Goal: Task Accomplishment & Management: Manage account settings

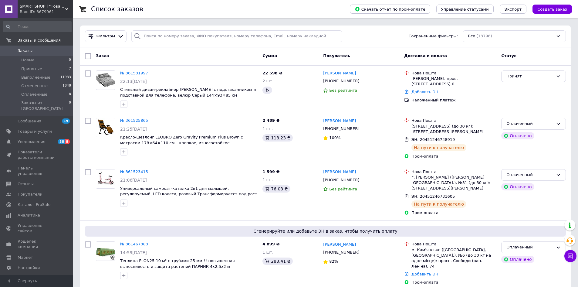
click at [38, 6] on span "SMART SHOP l "Товари для дому та активного відпочинку"" at bounding box center [43, 6] width 46 height 5
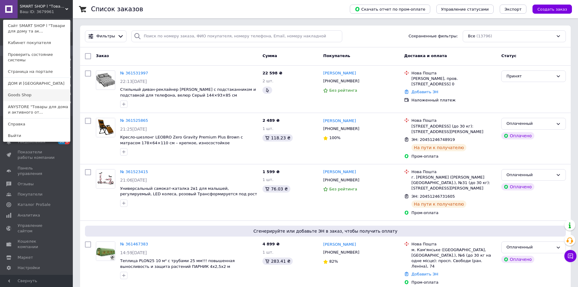
click at [49, 89] on link "Goods Shop" at bounding box center [36, 95] width 67 height 12
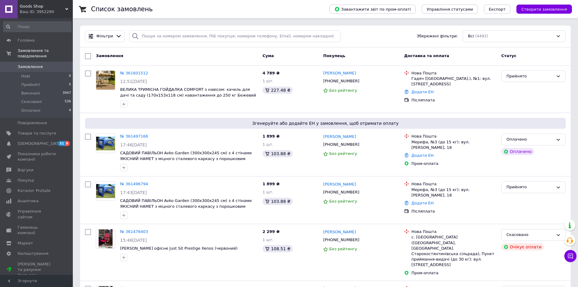
click at [34, 8] on span "Goods Shop" at bounding box center [43, 6] width 46 height 5
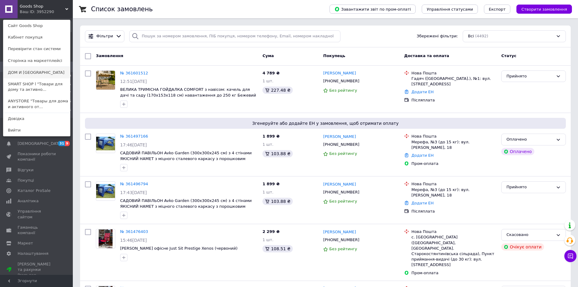
click at [32, 69] on link "ДОМ И [GEOGRAPHIC_DATA]" at bounding box center [36, 73] width 67 height 12
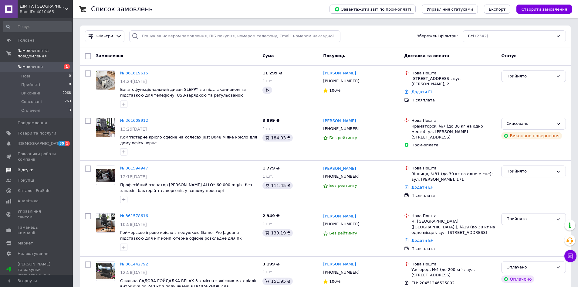
click at [31, 167] on span "Відгуки" at bounding box center [37, 169] width 39 height 5
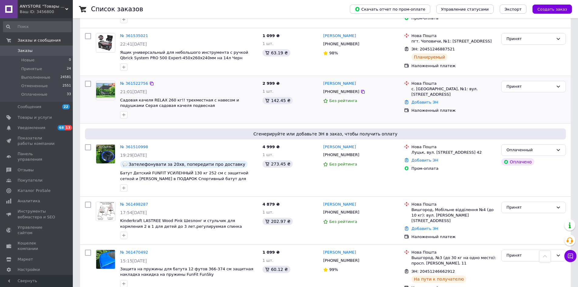
scroll to position [334, 0]
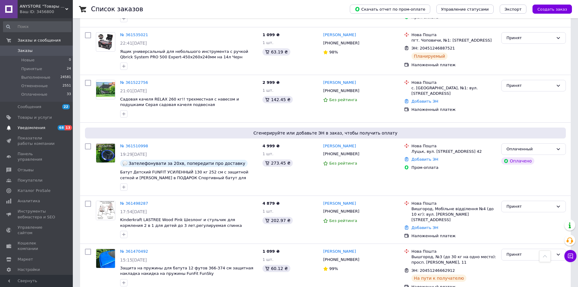
click at [31, 130] on span "Уведомления" at bounding box center [32, 127] width 28 height 5
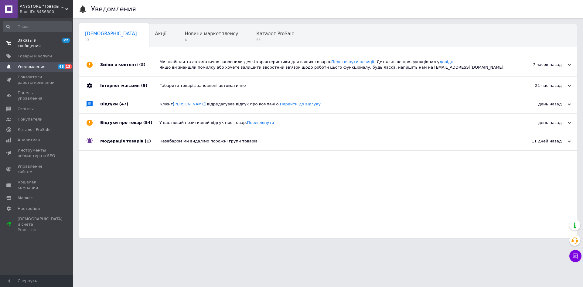
click at [42, 42] on span "Заказы и сообщения" at bounding box center [37, 43] width 39 height 11
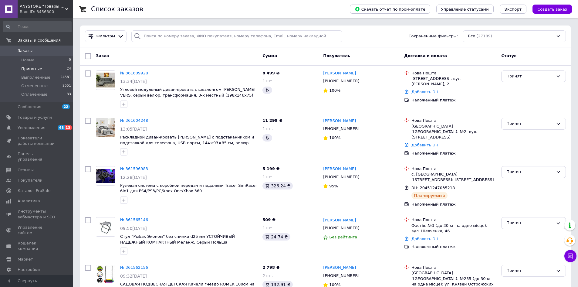
click at [43, 69] on li "Принятые 24" at bounding box center [37, 69] width 75 height 8
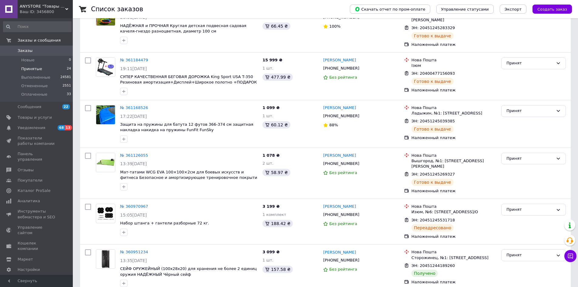
scroll to position [999, 0]
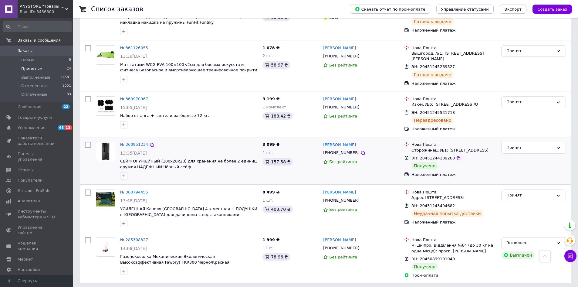
drag, startPoint x: 527, startPoint y: 122, endPoint x: 527, endPoint y: 128, distance: 6.1
click at [527, 144] on div "Принят" at bounding box center [529, 147] width 47 height 6
click at [527, 155] on li "Выполнен" at bounding box center [534, 160] width 64 height 11
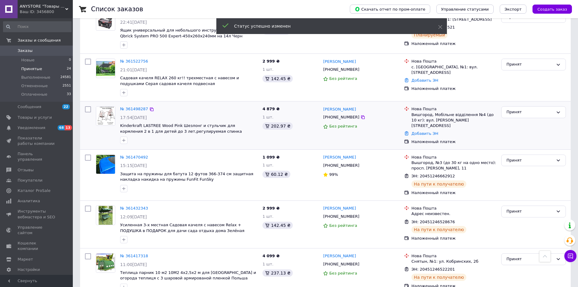
scroll to position [301, 0]
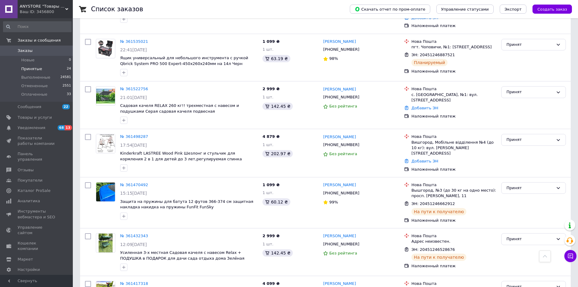
click at [38, 53] on span "Заказы" at bounding box center [37, 50] width 39 height 5
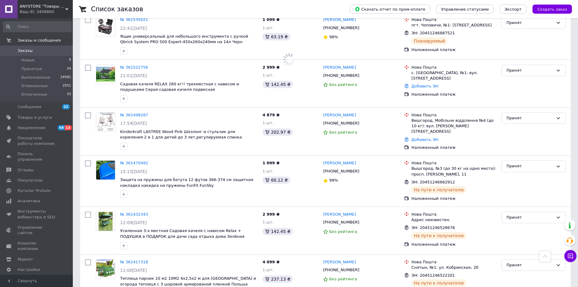
scroll to position [279, 0]
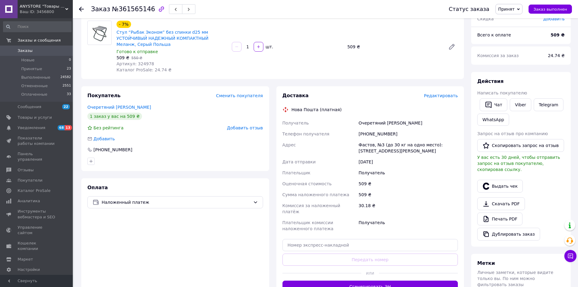
scroll to position [61, 0]
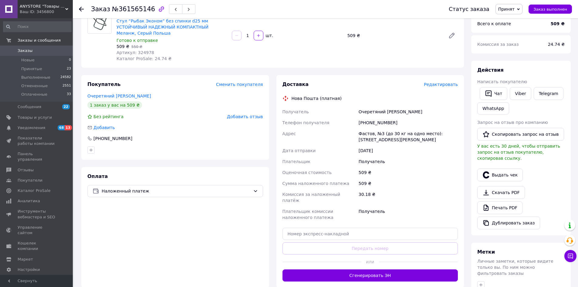
click at [312, 233] on div "Доставка Редактировать Нова Пошта (платная) Получатель Очеретяний [PERSON_NAME]…" at bounding box center [371, 181] width 176 height 200
click at [315, 228] on input "text" at bounding box center [371, 234] width 176 height 12
type input "20451247106530"
click at [317, 242] on button "Передать номер" at bounding box center [371, 248] width 176 height 12
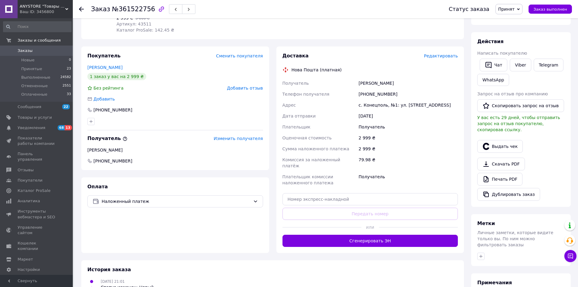
scroll to position [91, 0]
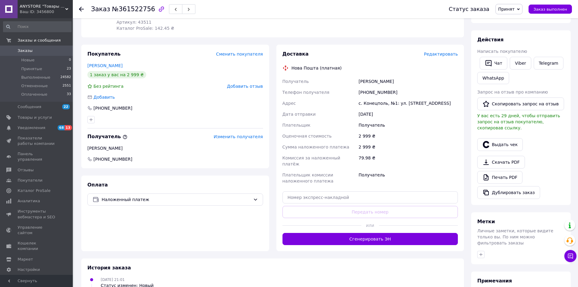
click at [194, 168] on div "Покупатель Сменить покупателя [PERSON_NAME] 1 заказ у вас на 2 999 ₴ Без рейтин…" at bounding box center [175, 148] width 188 height 206
click at [330, 191] on input "text" at bounding box center [371, 197] width 176 height 12
paste input "20451247268142"
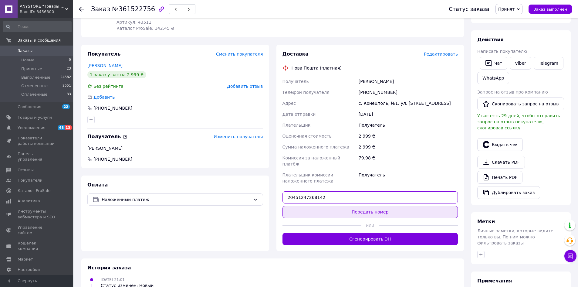
type input "20451247268142"
click at [328, 206] on button "Передать номер" at bounding box center [371, 212] width 176 height 12
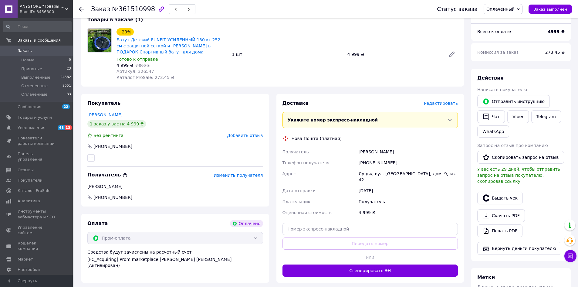
scroll to position [152, 0]
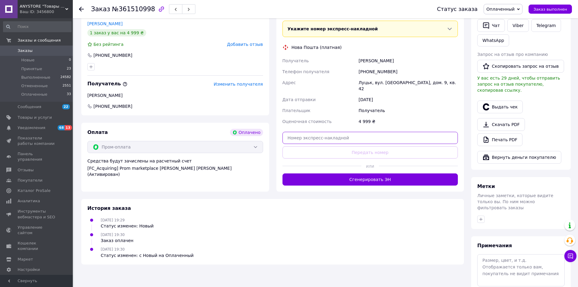
click at [343, 132] on input "text" at bounding box center [371, 138] width 176 height 12
paste input "20451246929329"
type input "20451246929329"
click at [341, 146] on button "Передать номер" at bounding box center [371, 152] width 176 height 12
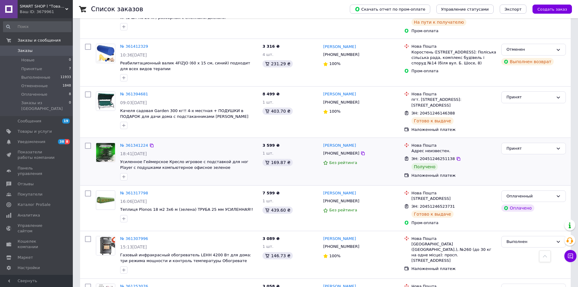
scroll to position [303, 0]
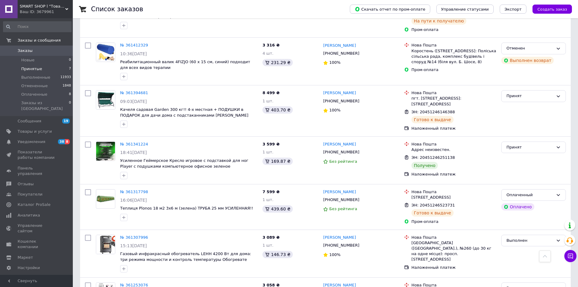
click at [46, 71] on li "Принятые 7" at bounding box center [37, 69] width 75 height 8
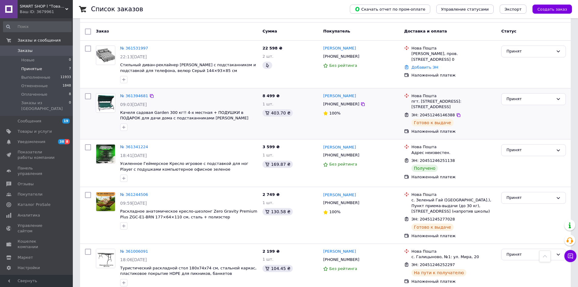
scroll to position [41, 0]
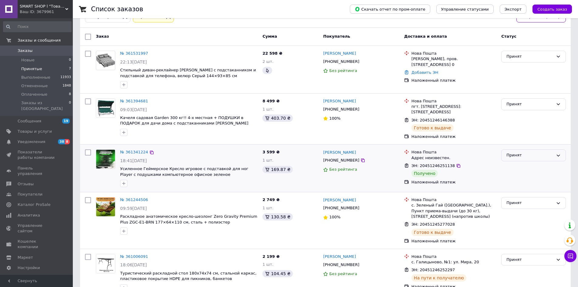
click at [523, 152] on div "Принят" at bounding box center [529, 155] width 47 height 6
click at [521, 162] on li "Выполнен" at bounding box center [534, 167] width 64 height 11
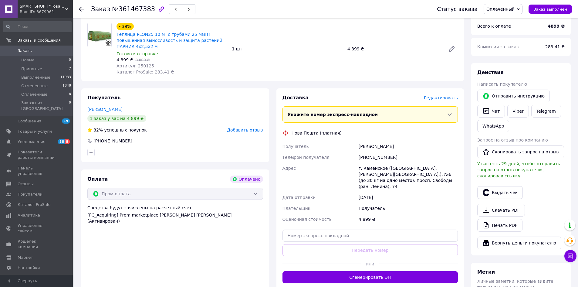
scroll to position [91, 0]
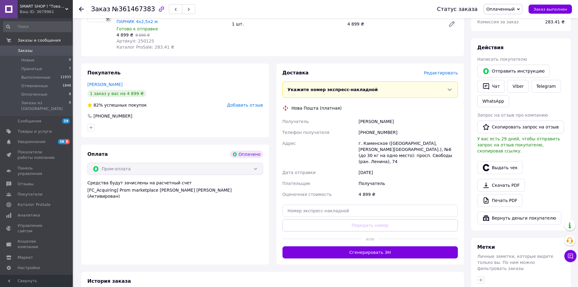
click at [207, 123] on div at bounding box center [175, 128] width 178 height 10
click at [337, 205] on div "Доставка Редактировать Укажите номер экспресс-накладной Обязательно введите ном…" at bounding box center [371, 163] width 176 height 189
click at [332, 205] on input "text" at bounding box center [371, 211] width 176 height 12
paste input "20451247270438"
type input "20451247270438"
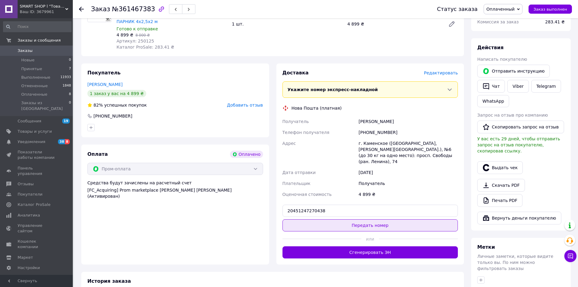
click at [329, 219] on button "Передать номер" at bounding box center [371, 225] width 176 height 12
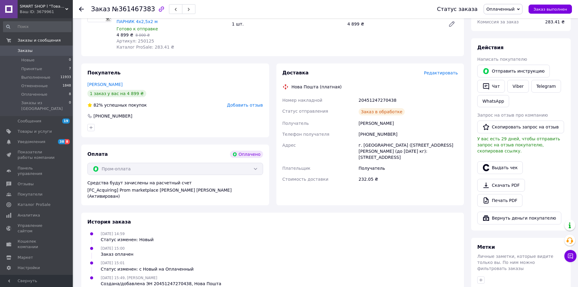
click at [39, 9] on div "Ваш ID: 3679961" at bounding box center [46, 11] width 53 height 5
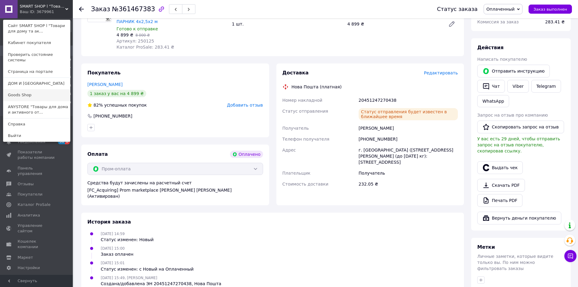
click at [29, 90] on link "Goods Shop" at bounding box center [36, 95] width 67 height 12
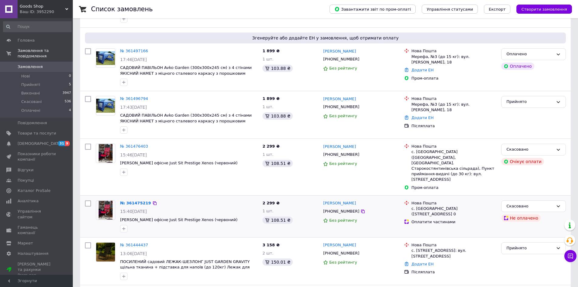
scroll to position [152, 0]
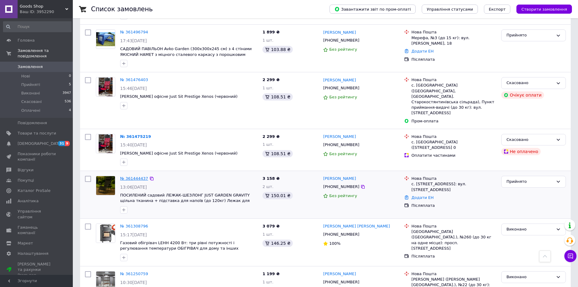
click at [130, 176] on link "№ 361444437" at bounding box center [134, 178] width 28 height 5
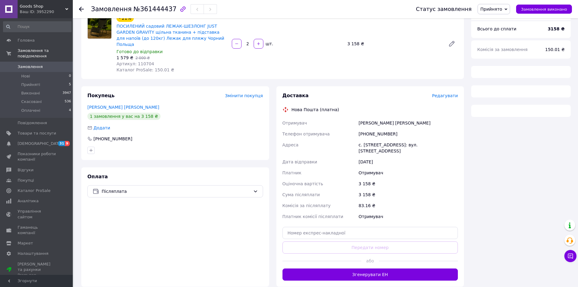
scroll to position [70, 0]
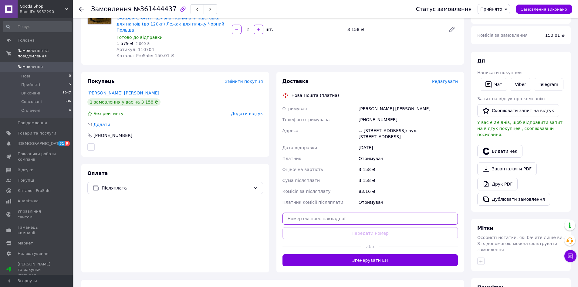
click at [306, 212] on input "text" at bounding box center [371, 218] width 176 height 12
paste input "59001453519683"
type input "59001453519683"
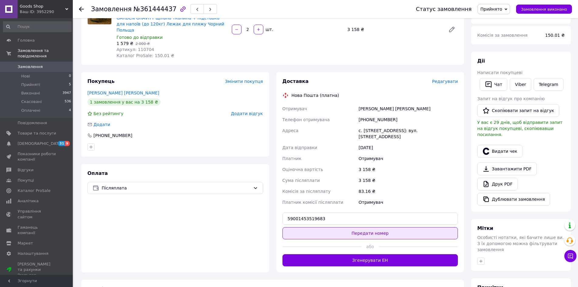
click at [310, 227] on button "Передати номер" at bounding box center [371, 233] width 176 height 12
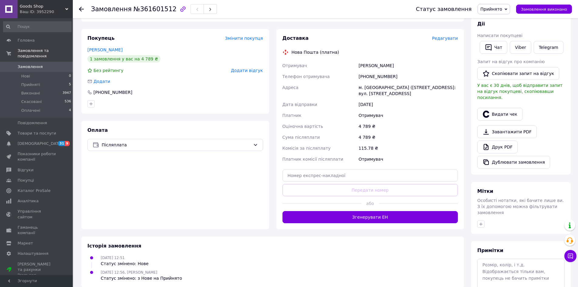
scroll to position [121, 0]
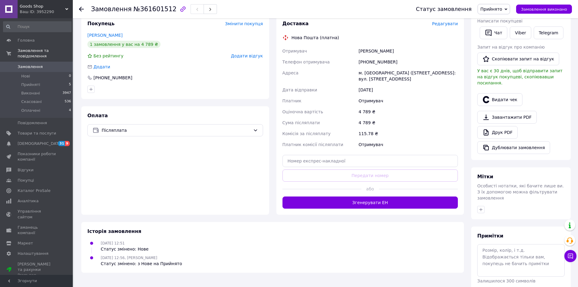
click at [193, 177] on div "Оплата Післяплата" at bounding box center [175, 160] width 188 height 108
click at [319, 169] on div "Доставка Редагувати Нова Пошта (платна) Отримувач [PERSON_NAME] отримувача [PHO…" at bounding box center [371, 114] width 176 height 188
click at [317, 166] on input "text" at bounding box center [371, 161] width 176 height 12
paste input "20451247274775"
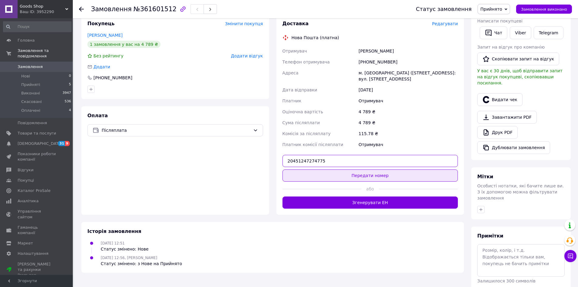
type input "20451247274775"
click at [316, 171] on button "Передати номер" at bounding box center [371, 175] width 176 height 12
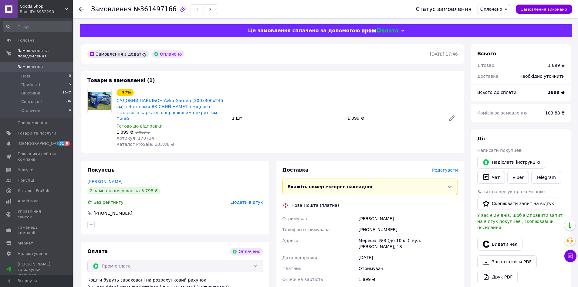
scroll to position [61, 0]
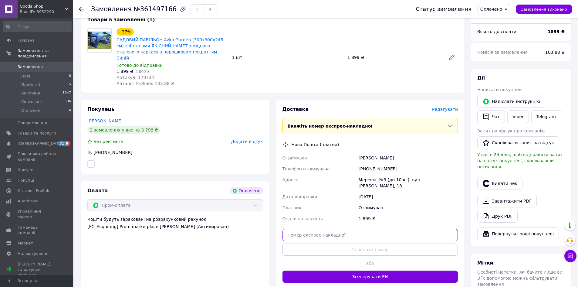
click at [306, 229] on input "text" at bounding box center [371, 235] width 176 height 12
paste input "20400477555854"
type input "20400477555854"
click at [309, 243] on button "Передати номер" at bounding box center [371, 249] width 176 height 12
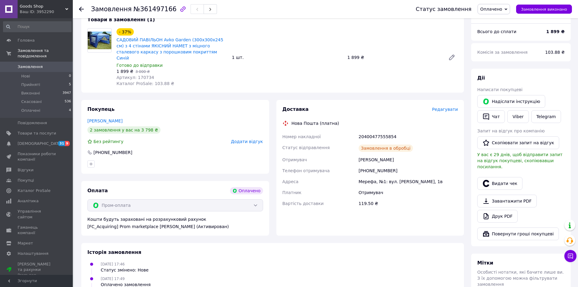
click at [47, 7] on span "Goods Shop" at bounding box center [43, 6] width 46 height 5
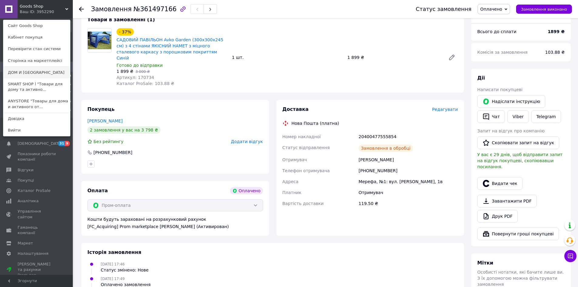
click at [31, 70] on link "ДОМ И САД" at bounding box center [36, 73] width 67 height 12
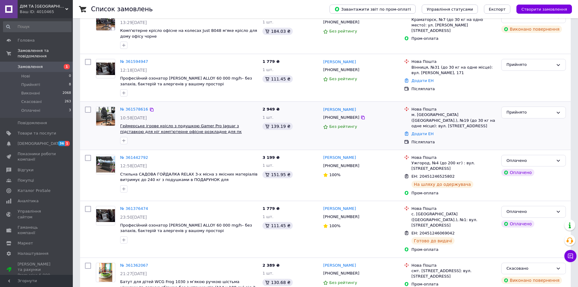
scroll to position [121, 0]
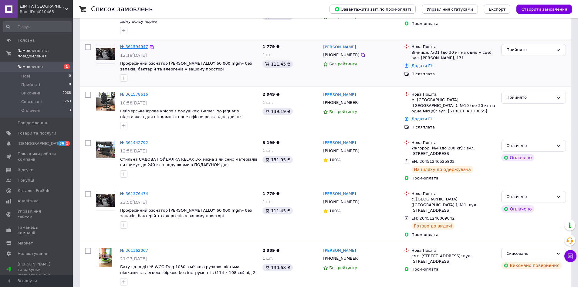
click at [129, 45] on link "№ 361594947" at bounding box center [134, 46] width 28 height 5
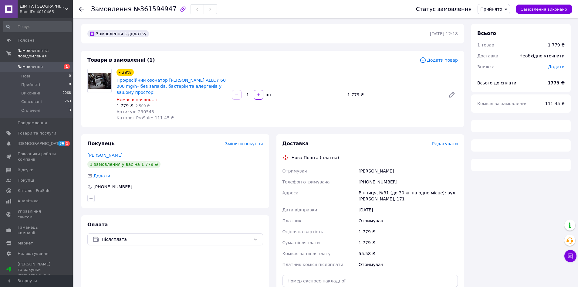
scroll to position [70, 0]
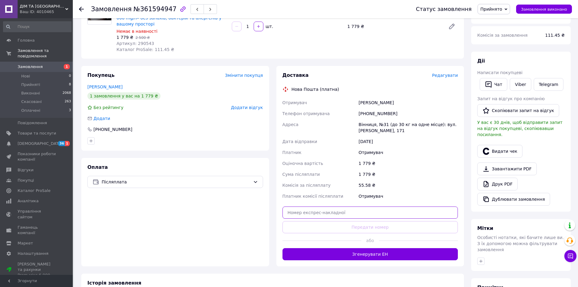
drag, startPoint x: 305, startPoint y: 205, endPoint x: 306, endPoint y: 216, distance: 11.1
click at [305, 206] on input "text" at bounding box center [371, 212] width 176 height 12
paste input "20451247216036"
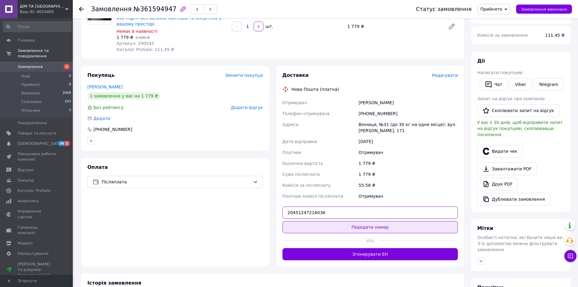
type input "20451247216036"
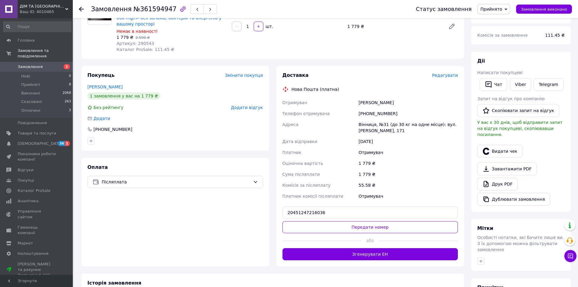
click at [307, 222] on button "Передати номер" at bounding box center [371, 227] width 176 height 12
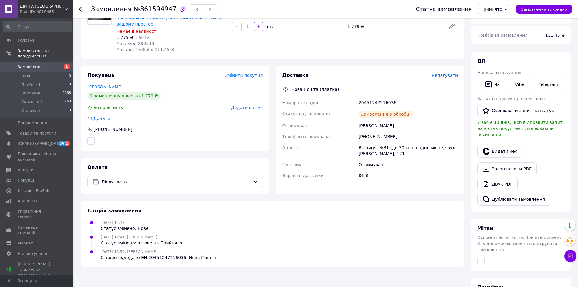
click at [42, 10] on div "Ваш ID: 4010465" at bounding box center [46, 11] width 53 height 5
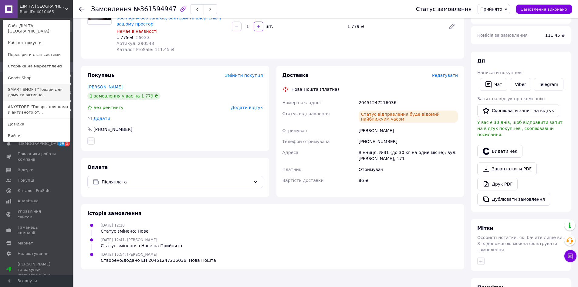
click at [34, 87] on link "SMART SHOP l "Товари для дому та активно..." at bounding box center [36, 92] width 67 height 17
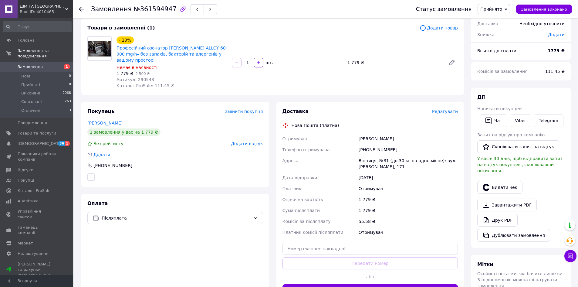
scroll to position [137, 0]
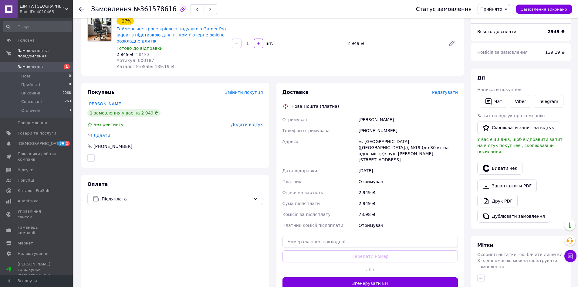
scroll to position [91, 0]
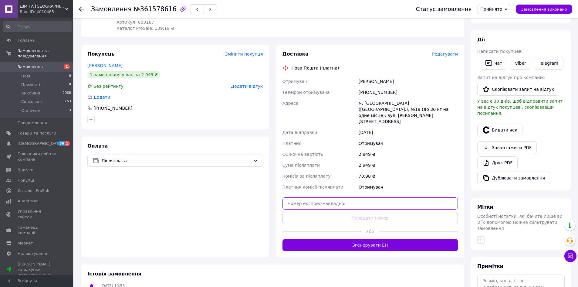
click at [326, 197] on input "text" at bounding box center [371, 203] width 176 height 12
paste input "20451247272767"
type input "20451247272767"
click at [322, 212] on button "Передати номер" at bounding box center [371, 218] width 176 height 12
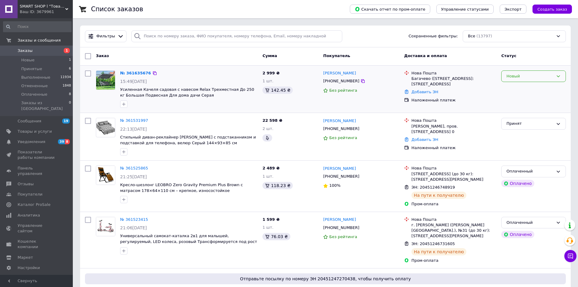
click at [516, 76] on div "Новый" at bounding box center [529, 76] width 47 height 6
click at [516, 83] on div "Новый Принят Выполнен Отменен Оплаченный" at bounding box center [533, 89] width 69 height 42
click at [516, 76] on div "Новый" at bounding box center [529, 76] width 47 height 6
click at [131, 120] on link "№ 361531997" at bounding box center [134, 120] width 28 height 5
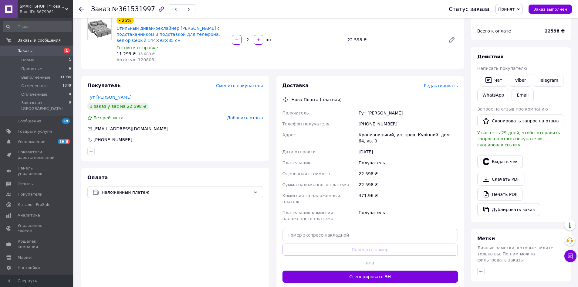
scroll to position [91, 0]
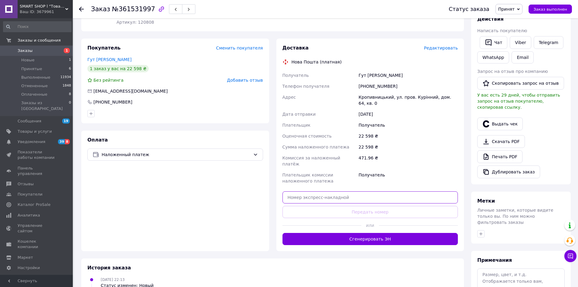
click at [316, 191] on input "text" at bounding box center [371, 197] width 176 height 12
paste input "20451247270987"
type input "20451247270987"
click at [315, 206] on button "Передать номер" at bounding box center [371, 212] width 176 height 12
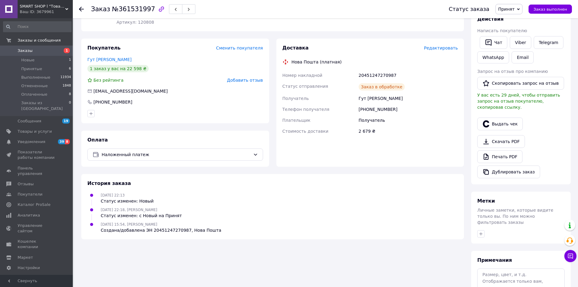
click at [46, 50] on span "Заказы" at bounding box center [37, 50] width 39 height 5
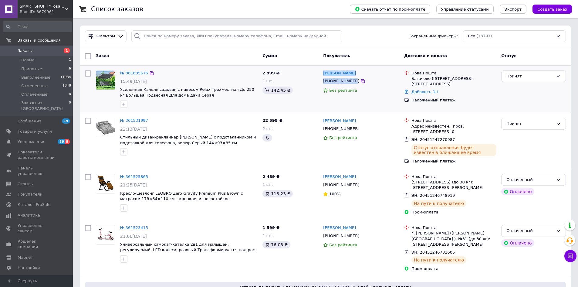
drag, startPoint x: 351, startPoint y: 81, endPoint x: 323, endPoint y: 73, distance: 29.2
click at [323, 73] on div "Екатерина Вишневая +380936923691 Без рейтинга" at bounding box center [361, 89] width 81 height 42
copy div "Екатерина Вишневая +380936923691"
drag, startPoint x: 411, startPoint y: 73, endPoint x: 449, endPoint y: 86, distance: 40.1
click at [449, 86] on div "Нова Пошта Багачево (Черкасская обл.), №1: ул. Юбилейная, 25" at bounding box center [453, 78] width 87 height 17
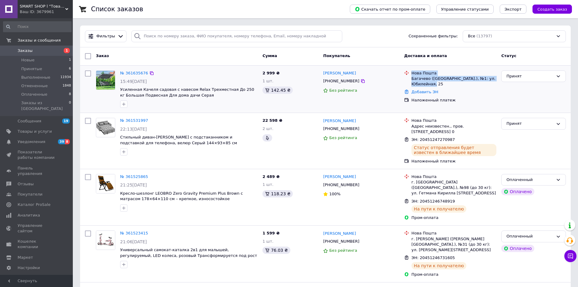
copy div "Нова Пошта Багачево (Черкасская обл.), №1: ул. Юбилейная, 25"
click div "Ваш ID: 3679961"
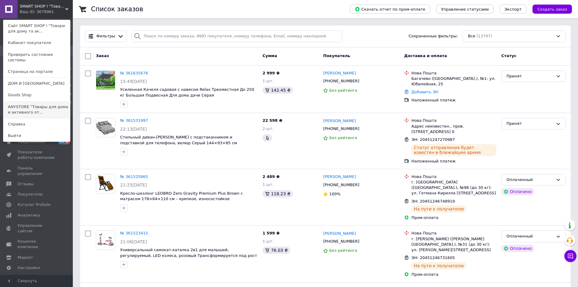
click link "ANYSTORE "Товары для дома и активного от..."
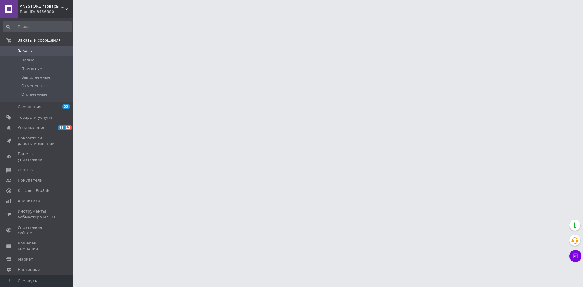
click at [51, 2] on div "ANYSTORE "Товары для дома и активного отдыха" Ваш ID: 3456800" at bounding box center [45, 9] width 55 height 18
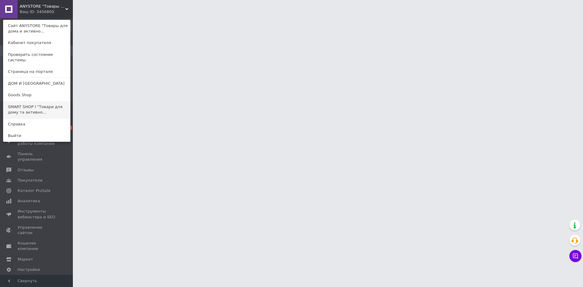
click at [50, 101] on link "SMART SHOP l "Товари для дому та активно..." at bounding box center [36, 109] width 67 height 17
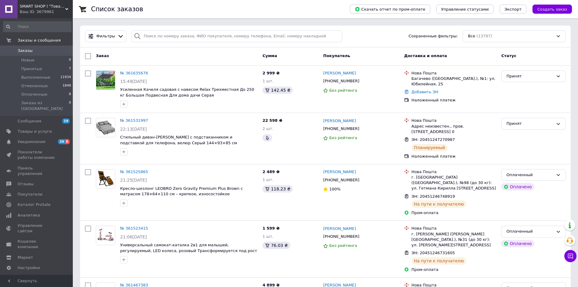
click at [51, 12] on div "Ваш ID: 3679961" at bounding box center [46, 11] width 53 height 5
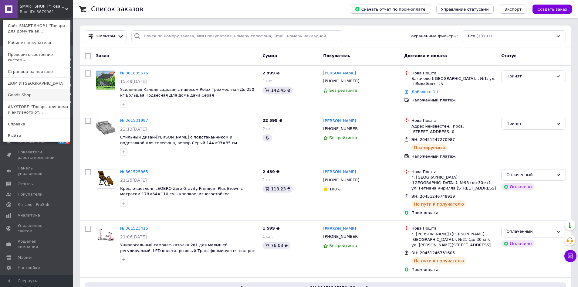
click at [29, 92] on link "Goods Shop" at bounding box center [36, 95] width 67 height 12
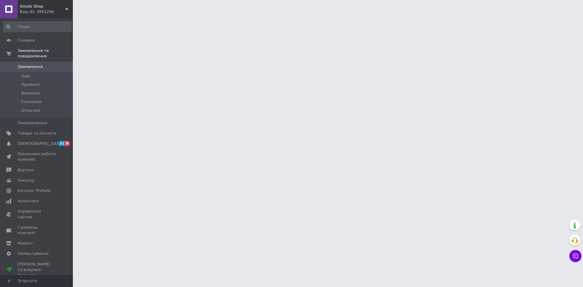
click at [30, 13] on div "Ваш ID: 3952290" at bounding box center [46, 11] width 53 height 5
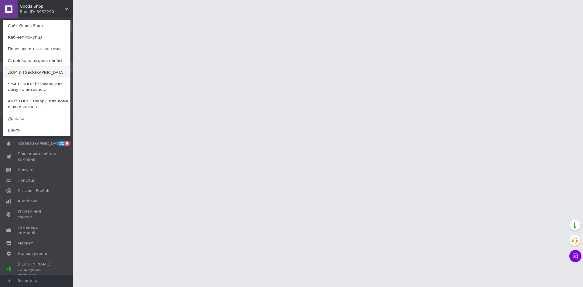
click at [40, 74] on link "ДОМ И [GEOGRAPHIC_DATA]" at bounding box center [36, 73] width 67 height 12
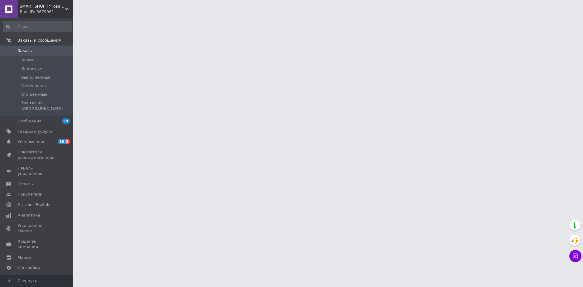
click at [45, 4] on span "SMART SHOP l "Товари для дому та активного відпочинку"" at bounding box center [43, 6] width 46 height 5
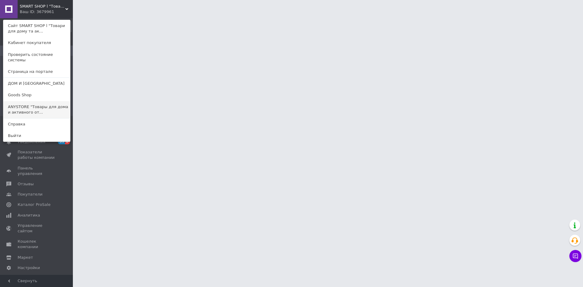
click at [30, 101] on link "ANYSTORE "Товары для дома и активного от..." at bounding box center [36, 109] width 67 height 17
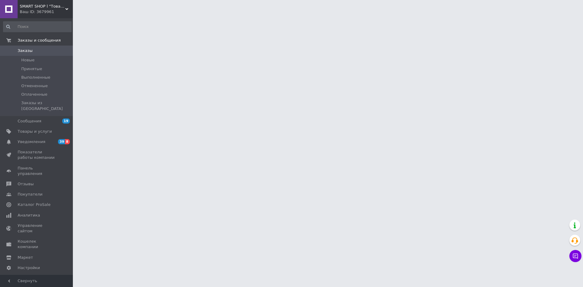
click at [45, 7] on span "SMART SHOP l "Товари для дому та активного відпочинку"" at bounding box center [43, 6] width 46 height 5
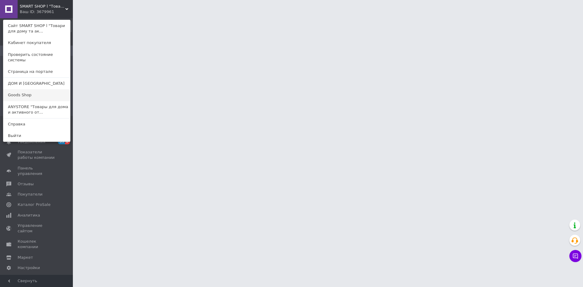
click at [35, 93] on link "Goods Shop" at bounding box center [36, 95] width 67 height 12
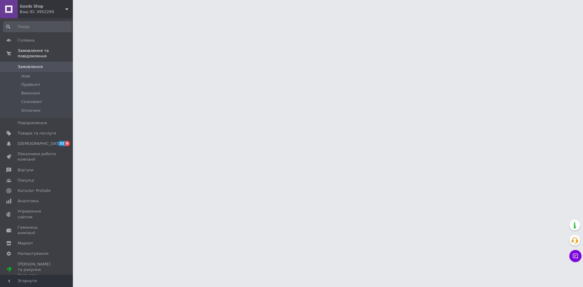
click at [33, 11] on div "Ваш ID: 3952290" at bounding box center [46, 11] width 53 height 5
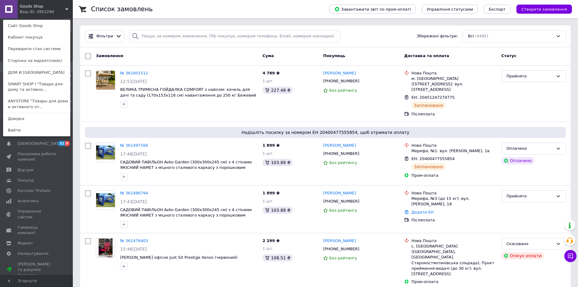
click at [33, 71] on link "ДОМ И [GEOGRAPHIC_DATA]" at bounding box center [36, 73] width 67 height 12
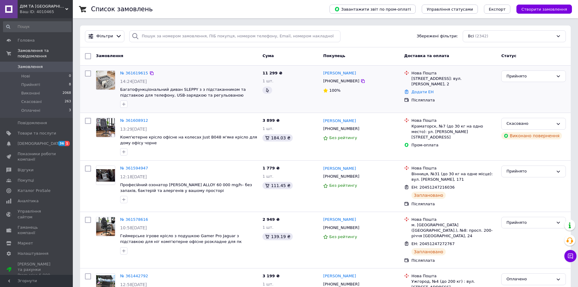
click at [249, 105] on div at bounding box center [189, 104] width 140 height 10
click at [247, 121] on div "№ 361608912" at bounding box center [189, 120] width 139 height 7
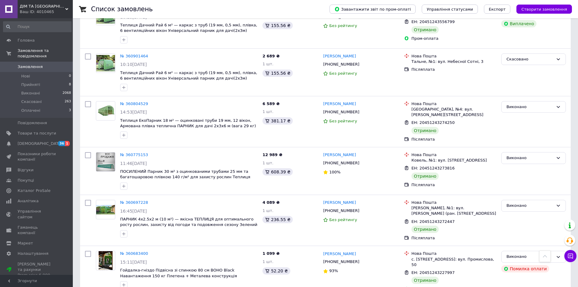
scroll to position [1001, 0]
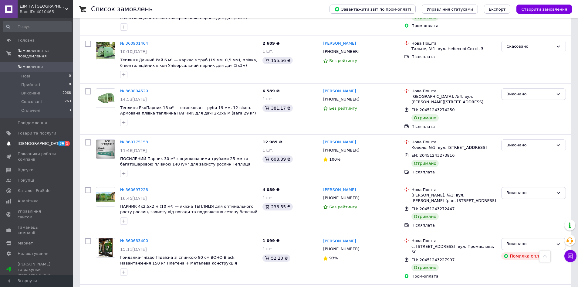
click at [27, 141] on span "[DEMOGRAPHIC_DATA]" at bounding box center [40, 143] width 45 height 5
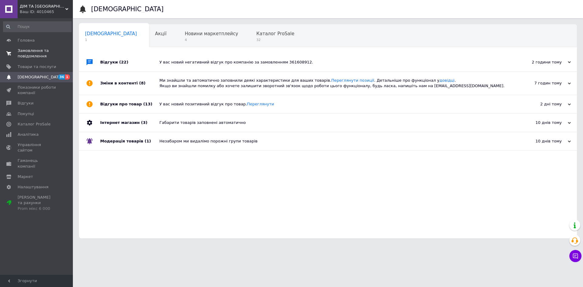
click at [31, 52] on span "Замовлення та повідомлення" at bounding box center [37, 53] width 39 height 11
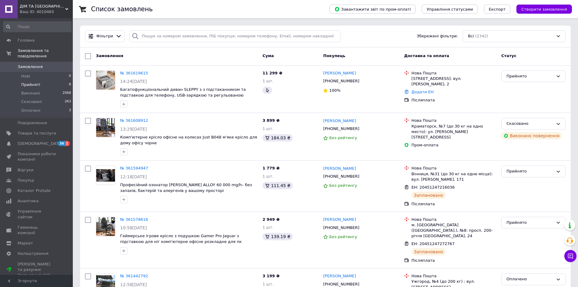
click at [36, 82] on span "Прийняті" at bounding box center [30, 84] width 19 height 5
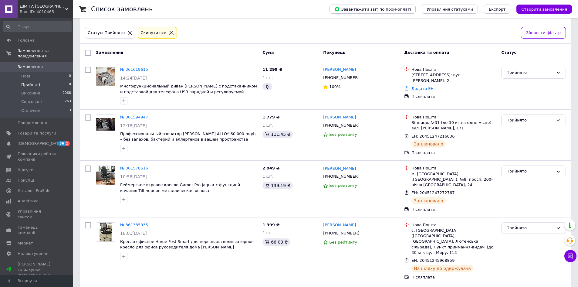
scroll to position [14, 0]
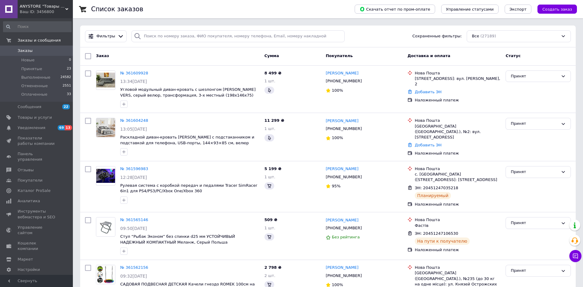
click at [53, 5] on span "ANYSTORE "Товары для дома и активного отдыха"" at bounding box center [43, 6] width 46 height 5
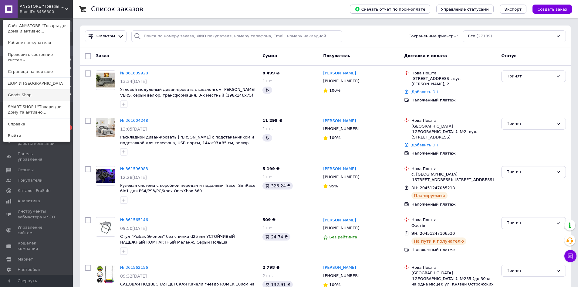
click at [36, 89] on link "Goods Shop" at bounding box center [36, 95] width 67 height 12
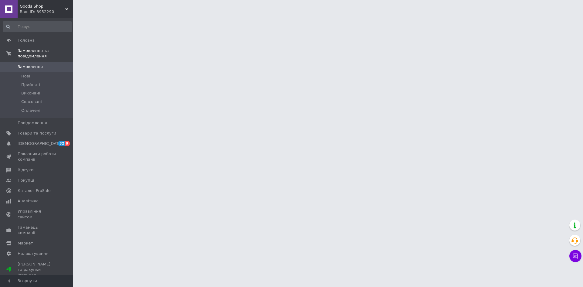
click at [39, 7] on span "Goods Shop" at bounding box center [43, 6] width 46 height 5
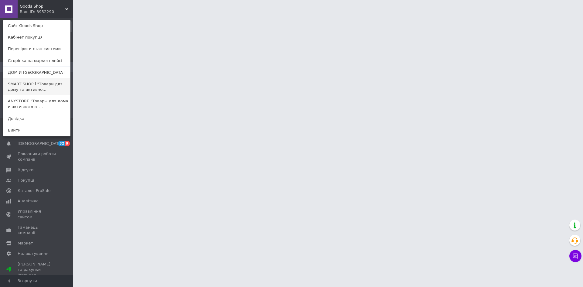
click at [33, 85] on link "SMART SHOP l "Товари для дому та активно..." at bounding box center [36, 86] width 67 height 17
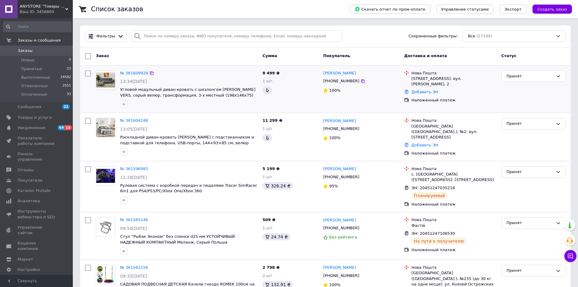
click at [229, 75] on div "№ 361609928" at bounding box center [189, 73] width 139 height 7
click at [228, 54] on div "Заказ" at bounding box center [176, 56] width 167 height 11
click at [225, 73] on div "№ 361609928" at bounding box center [189, 73] width 139 height 7
click at [50, 72] on li "Принятые 23" at bounding box center [37, 69] width 75 height 8
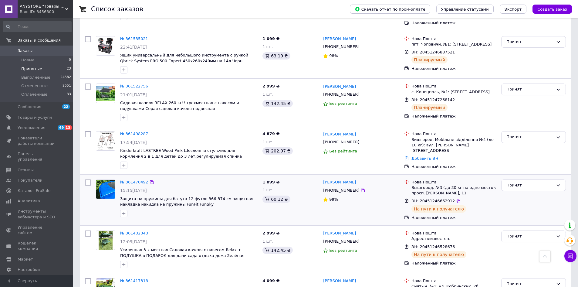
scroll to position [284, 0]
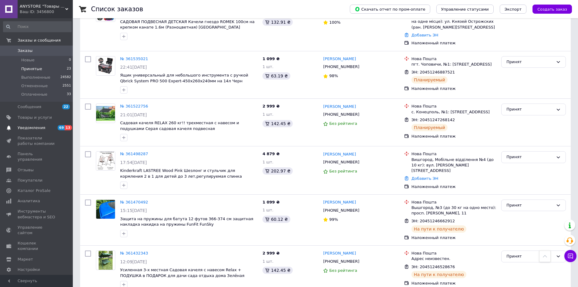
click link "Уведомления 69 13"
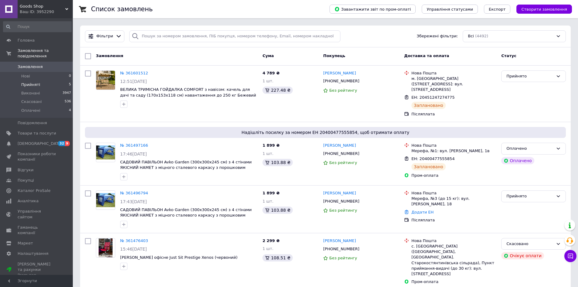
click at [42, 80] on li "Прийняті 5" at bounding box center [37, 84] width 75 height 8
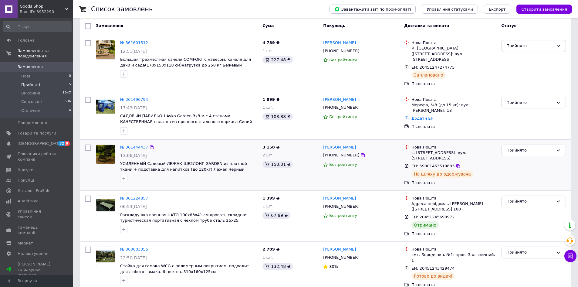
scroll to position [52, 0]
click at [515, 198] on div "Прийнято" at bounding box center [529, 201] width 47 height 6
click at [517, 208] on li "Виконано" at bounding box center [534, 213] width 64 height 11
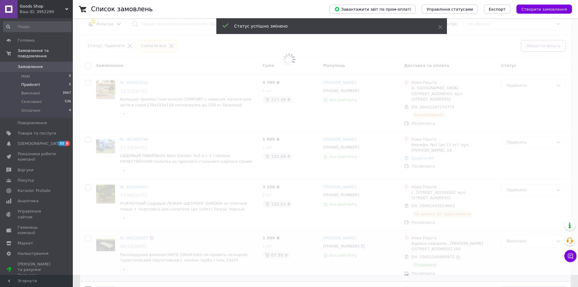
scroll to position [0, 0]
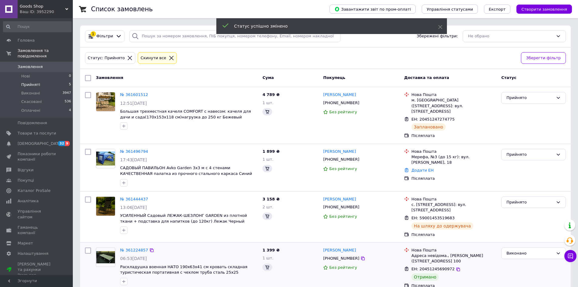
click at [33, 7] on span "Goods Shop" at bounding box center [43, 6] width 46 height 5
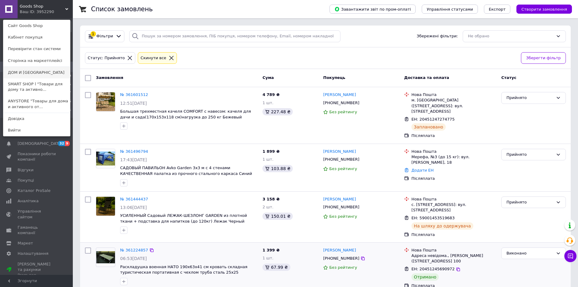
click at [35, 73] on link "ДОМ И [GEOGRAPHIC_DATA]" at bounding box center [36, 73] width 67 height 12
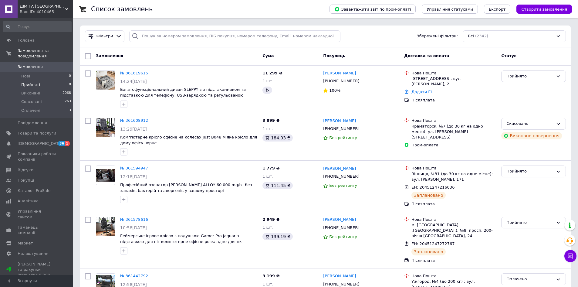
click at [46, 81] on li "Прийняті 8" at bounding box center [37, 84] width 75 height 8
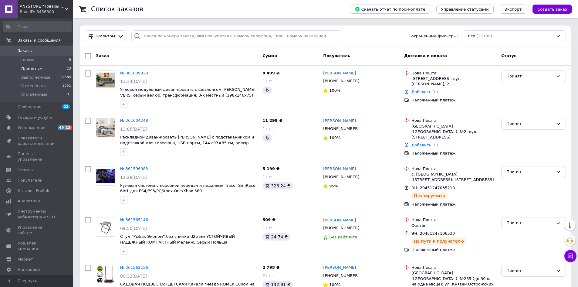
click at [54, 67] on li "Принятые 23" at bounding box center [37, 69] width 75 height 8
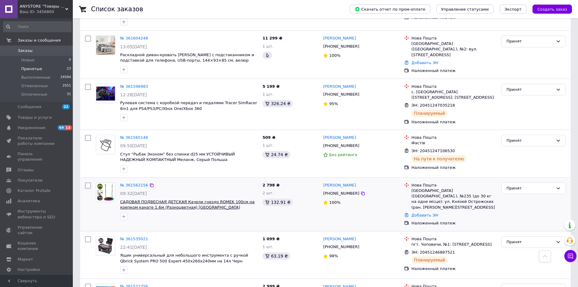
scroll to position [102, 0]
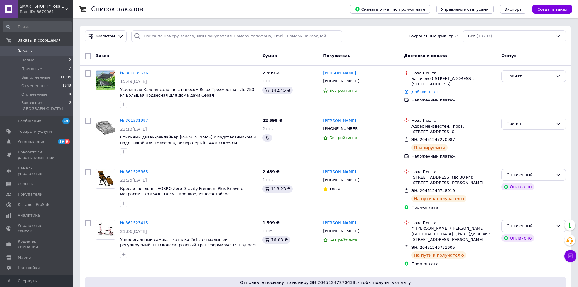
click at [45, 8] on span "SMART SHOP l "Товари для дому та активного відпочинку"" at bounding box center [43, 6] width 46 height 5
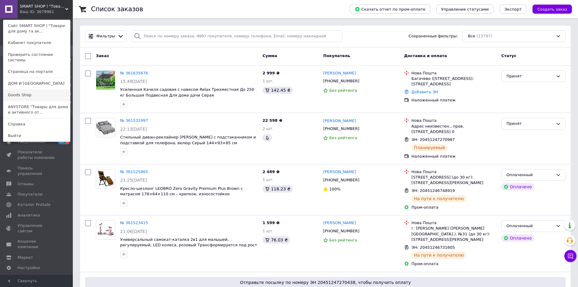
click at [28, 90] on link "Goods Shop" at bounding box center [36, 95] width 67 height 12
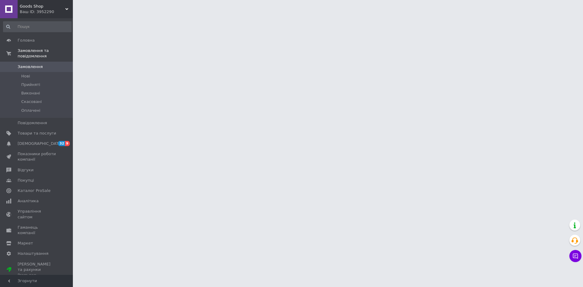
click at [44, 9] on div "Ваш ID: 3952290" at bounding box center [46, 11] width 53 height 5
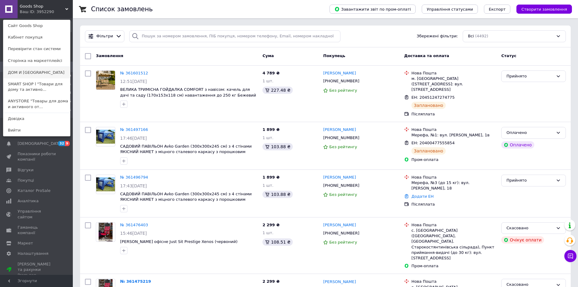
click at [41, 70] on link "ДОМ И [GEOGRAPHIC_DATA]" at bounding box center [36, 73] width 67 height 12
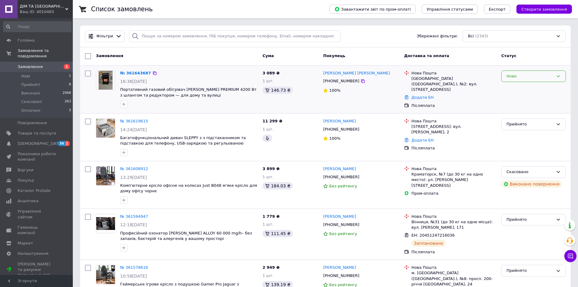
click at [516, 76] on div "Нове" at bounding box center [529, 76] width 47 height 6
click at [516, 86] on li "Прийнято" at bounding box center [534, 88] width 64 height 11
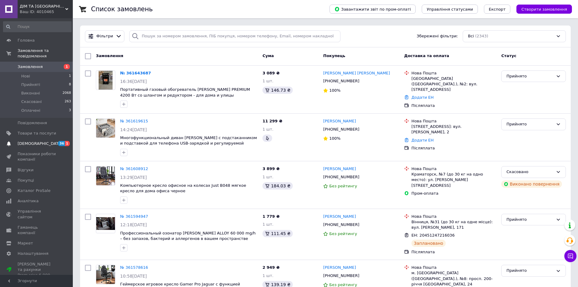
click at [19, 141] on span "[DEMOGRAPHIC_DATA]" at bounding box center [40, 143] width 45 height 5
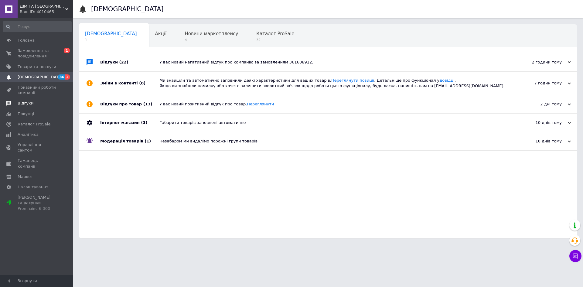
click at [33, 104] on span "Відгуки" at bounding box center [37, 102] width 39 height 5
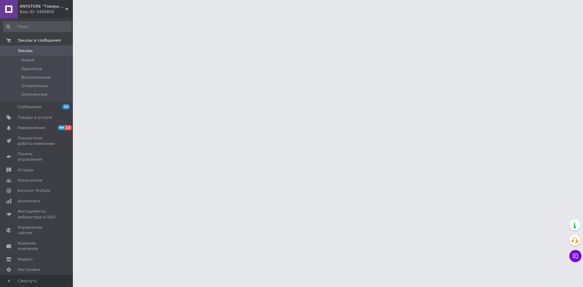
click at [40, 14] on div "ANYSTORE "Товары для дома и активного отдыха" Ваш ID: 3456800" at bounding box center [45, 9] width 55 height 18
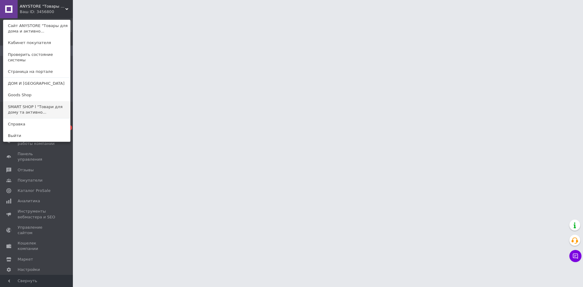
click at [41, 101] on link "SMART SHOP l "Товари для дому та активно..." at bounding box center [36, 109] width 67 height 17
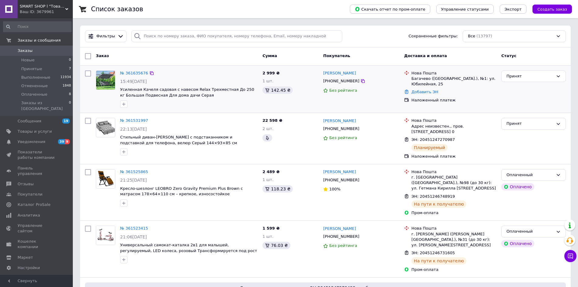
click at [242, 107] on div at bounding box center [189, 104] width 140 height 10
click at [242, 122] on div "№ 361531997" at bounding box center [189, 120] width 139 height 7
click at [30, 139] on span "Уведомления" at bounding box center [32, 141] width 28 height 5
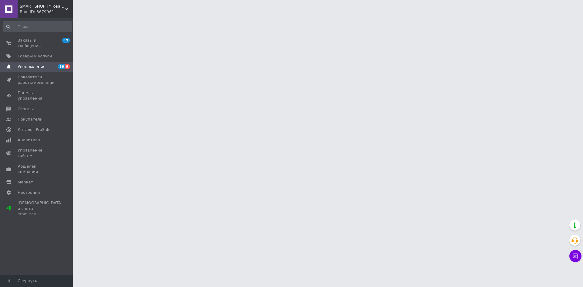
click at [36, 13] on div "Ваш ID: 3679961" at bounding box center [46, 11] width 53 height 5
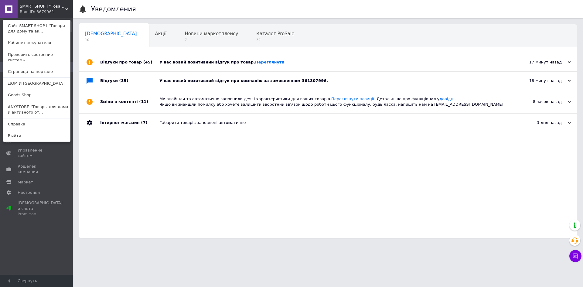
click at [32, 8] on span "SMART SHOP l "Товари для дому та активного відпочинку"" at bounding box center [43, 6] width 46 height 5
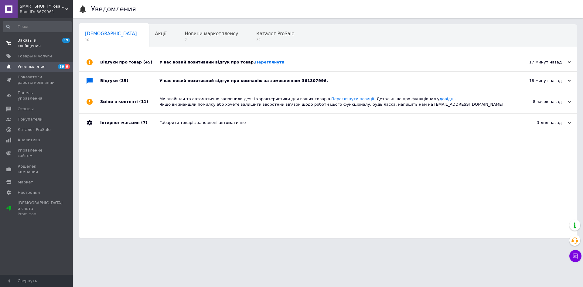
click at [37, 42] on span "Заказы и сообщения" at bounding box center [37, 43] width 39 height 11
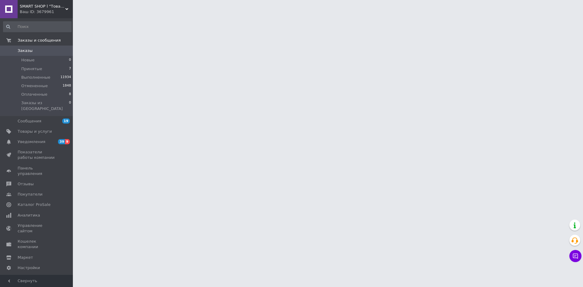
click at [36, 9] on span "SMART SHOP l "Товари для дому та активного відпочинку"" at bounding box center [43, 6] width 46 height 5
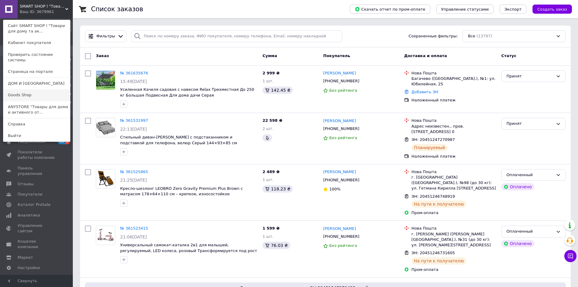
click at [34, 89] on link "Goods Shop" at bounding box center [36, 95] width 67 height 12
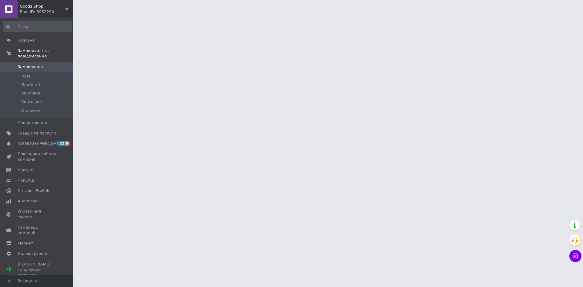
click at [43, 13] on div "Ваш ID: 3952290" at bounding box center [46, 11] width 53 height 5
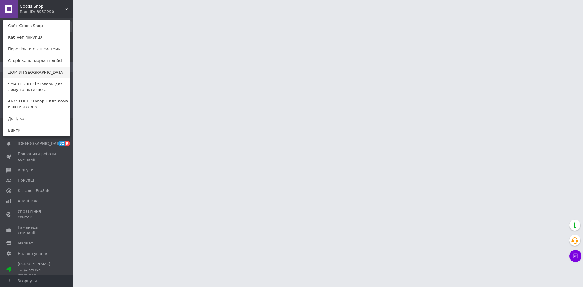
click at [33, 69] on link "ДОМ И САД" at bounding box center [36, 73] width 67 height 12
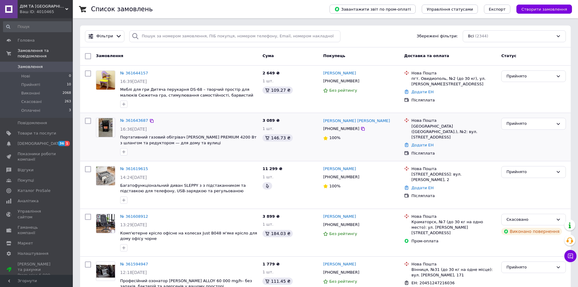
click at [240, 123] on div "№ 361643687" at bounding box center [189, 120] width 139 height 7
click at [221, 107] on div at bounding box center [189, 104] width 140 height 10
click at [206, 75] on div "№ 361644157" at bounding box center [189, 73] width 139 height 7
click at [51, 80] on li "Прийняті 10" at bounding box center [37, 84] width 75 height 8
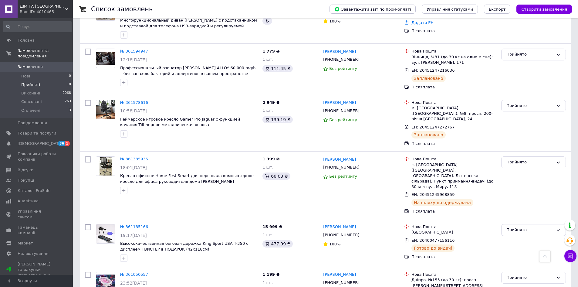
scroll to position [170, 0]
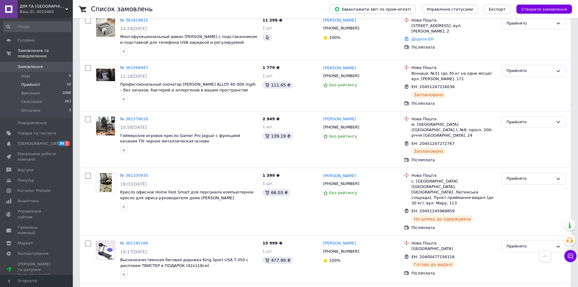
click at [26, 5] on span "ДІМ ТА САД" at bounding box center [43, 6] width 46 height 5
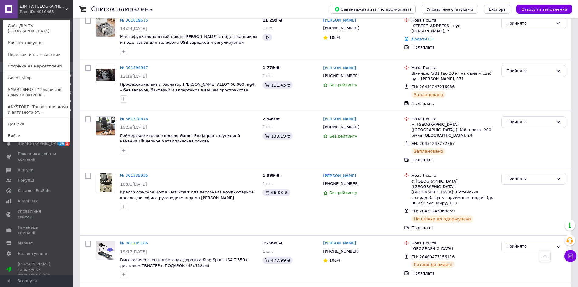
click at [32, 103] on link "ANYSTORE "Товары для дома и активного от..." at bounding box center [36, 109] width 67 height 17
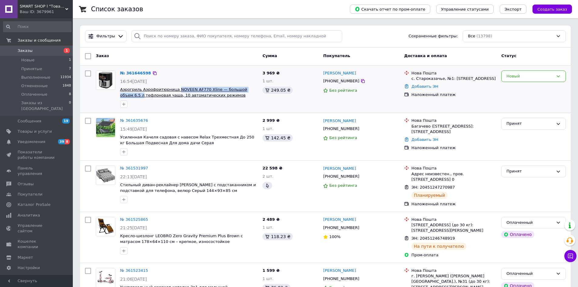
drag, startPoint x: 258, startPoint y: 90, endPoint x: 175, endPoint y: 89, distance: 83.2
click at [175, 89] on div "№ 361646598 16:54[DATE] Аэрогриль Аэрофритюрница NOVEEN AF770 Xline — большой о…" at bounding box center [189, 89] width 142 height 42
copy span "NOVEEN AF770 Xline — большой объем 6.5 л"
click at [522, 67] on div "№ 361646598 16:54[DATE] Аэрогриль Аэрофритюрница NOVEEN AF770 Xline — большой о…" at bounding box center [325, 89] width 491 height 47
click at [520, 75] on div "Новый" at bounding box center [529, 76] width 47 height 6
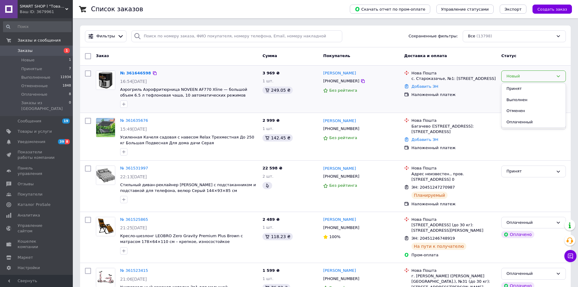
click at [518, 91] on li "Принят" at bounding box center [534, 88] width 64 height 11
drag, startPoint x: 331, startPoint y: 81, endPoint x: 381, endPoint y: 80, distance: 50.7
click at [381, 80] on div "+380974021037" at bounding box center [361, 81] width 77 height 7
copy div "0974021037"
drag, startPoint x: 415, startPoint y: 80, endPoint x: 439, endPoint y: 78, distance: 23.7
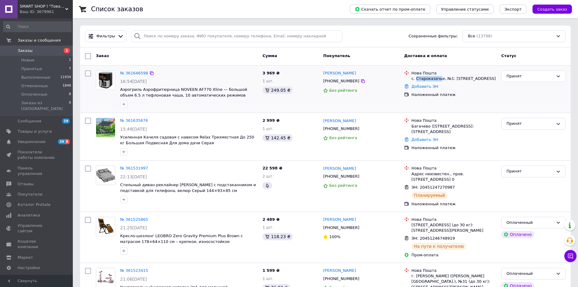
click at [439, 78] on div "с. Староказачье, №1: ул. Шевченка, 1а" at bounding box center [453, 78] width 85 height 5
copy div "Староказачь"
click at [358, 84] on div "+380974021037" at bounding box center [361, 81] width 77 height 7
click at [361, 81] on icon at bounding box center [363, 81] width 4 height 4
click at [30, 6] on span "SMART SHOP l "Товари для дому та активного відпочинку"" at bounding box center [43, 6] width 46 height 5
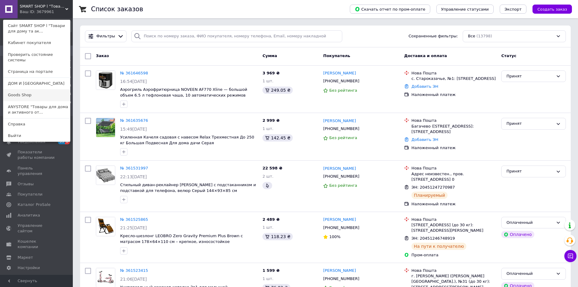
click at [37, 92] on link "Goods Shop" at bounding box center [36, 95] width 67 height 12
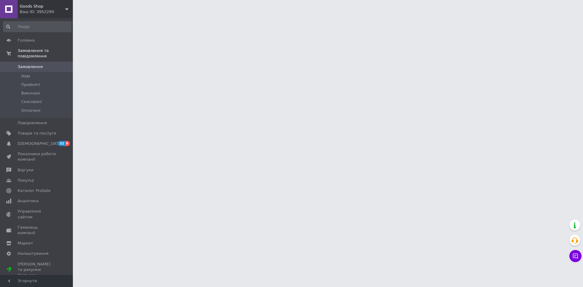
click at [51, 12] on div "Ваш ID: 3952290" at bounding box center [46, 11] width 53 height 5
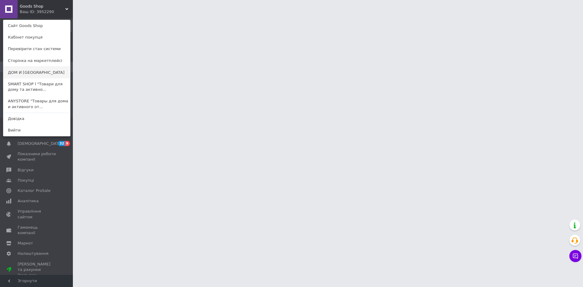
click at [38, 73] on link "ДОМ И [GEOGRAPHIC_DATA]" at bounding box center [36, 73] width 67 height 12
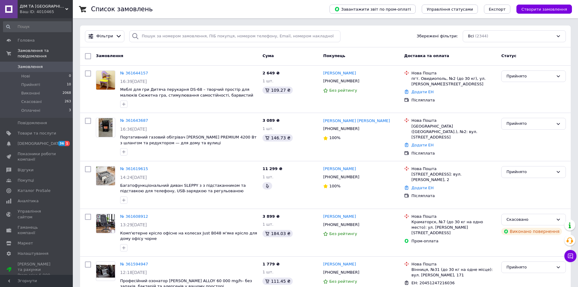
click at [52, 7] on span "ДІМ ТА [GEOGRAPHIC_DATA]" at bounding box center [43, 6] width 46 height 5
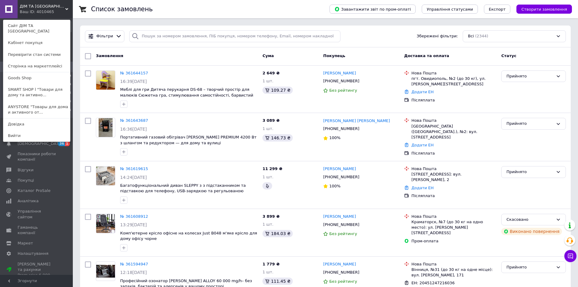
click at [42, 8] on span "ДІМ ТА [GEOGRAPHIC_DATA]" at bounding box center [43, 6] width 46 height 5
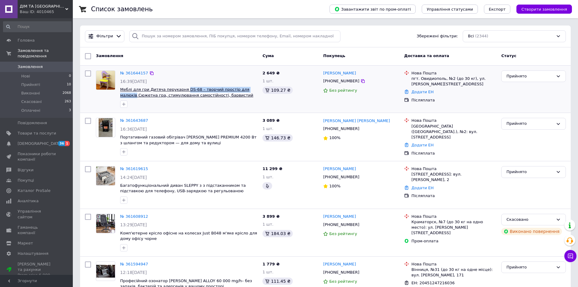
drag, startPoint x: 219, startPoint y: 87, endPoint x: 181, endPoint y: 88, distance: 38.0
click at [181, 88] on span "Меблі для гри Дитяча перукарня DS-68 – творчий простір для малюків Сюжетна гра,…" at bounding box center [188, 92] width 137 height 11
copy span "DS-68 – творчий простір для малюків"
click at [361, 81] on icon at bounding box center [363, 81] width 4 height 4
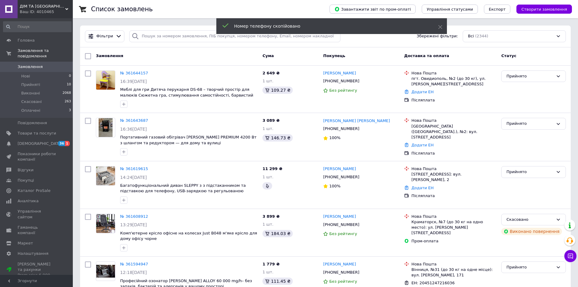
click at [38, 11] on div "Ваш ID: 4010465" at bounding box center [46, 11] width 53 height 5
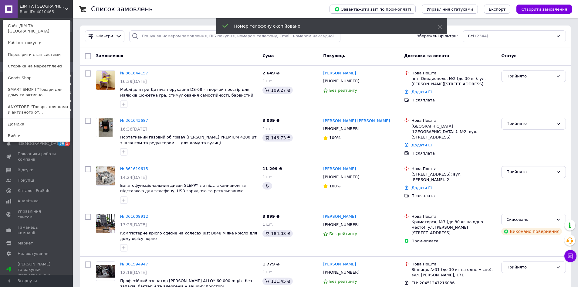
drag, startPoint x: 29, startPoint y: 88, endPoint x: 38, endPoint y: 92, distance: 10.3
click at [29, 88] on link "SMART SHOP l "Товари для дому та активно..." at bounding box center [36, 92] width 67 height 17
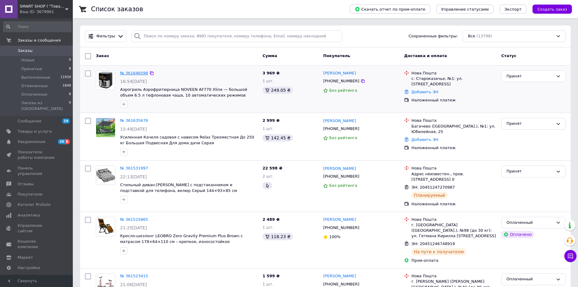
click at [131, 72] on link "№ 361646598" at bounding box center [134, 73] width 28 height 5
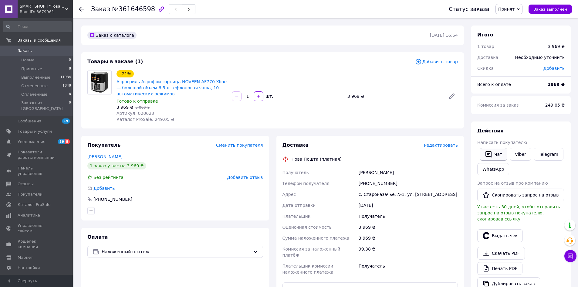
click at [492, 155] on icon "button" at bounding box center [488, 154] width 7 height 7
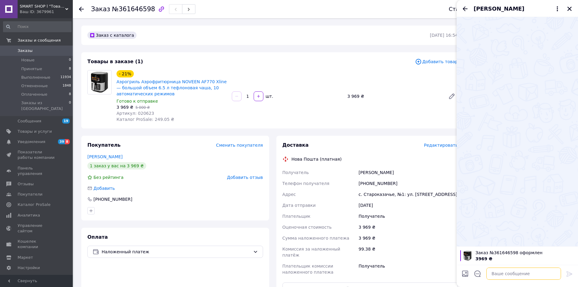
click at [505, 274] on textarea at bounding box center [523, 273] width 75 height 12
type textarea "Добрий день!"
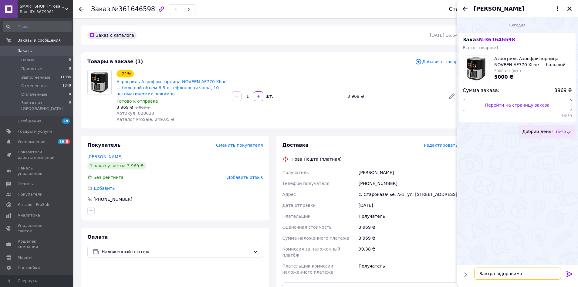
type textarea "Завтра відправимо!"
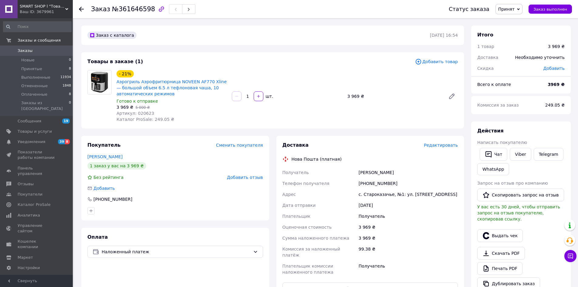
click at [34, 46] on link "Заказы 0" at bounding box center [37, 51] width 75 height 10
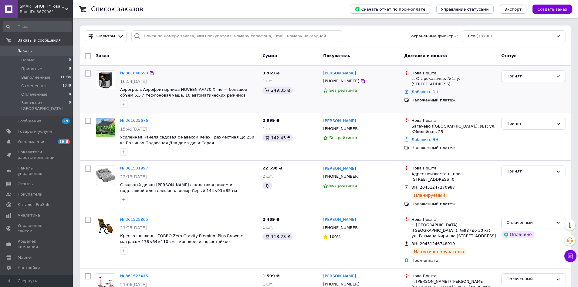
click at [128, 73] on link "№ 361646598" at bounding box center [134, 73] width 28 height 5
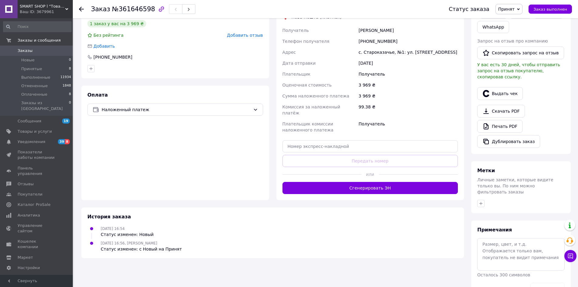
scroll to position [121, 0]
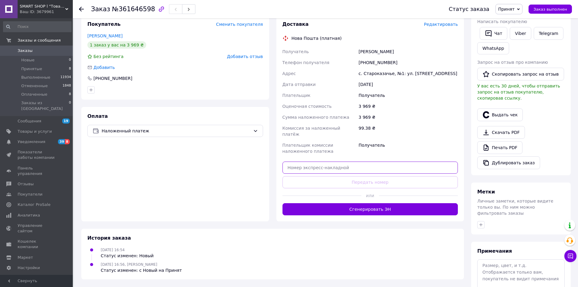
click at [347, 165] on input "text" at bounding box center [371, 167] width 176 height 12
paste input "20451247390891"
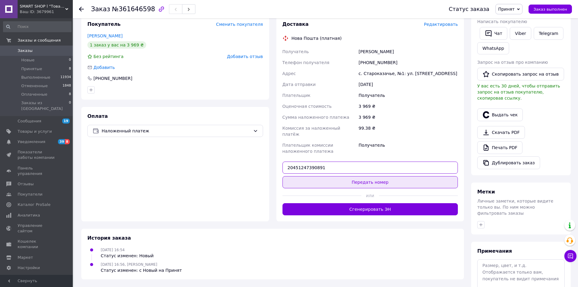
type input "20451247390891"
click at [345, 177] on button "Передать номер" at bounding box center [371, 182] width 176 height 12
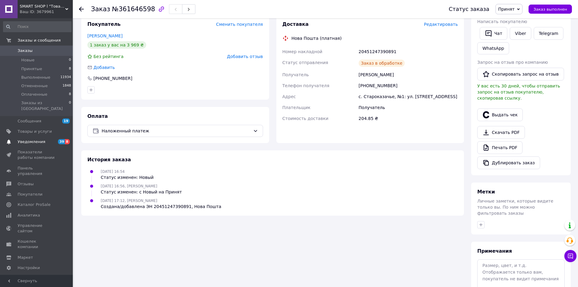
click at [39, 139] on span "Уведомления" at bounding box center [32, 141] width 28 height 5
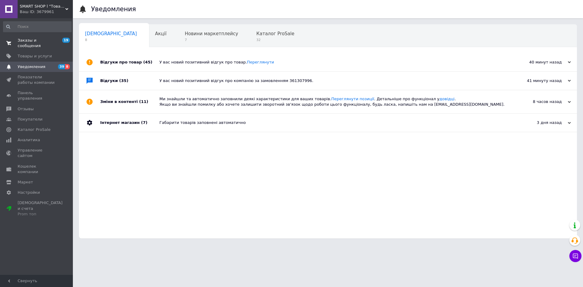
click at [38, 41] on span "Заказы и сообщения" at bounding box center [37, 43] width 39 height 11
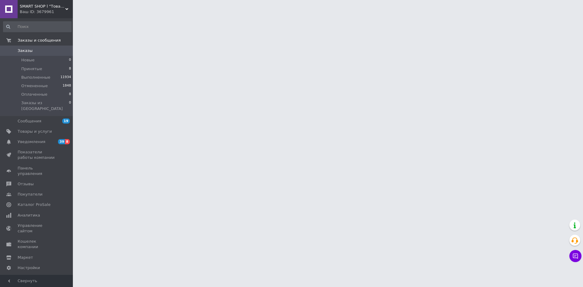
click at [41, 11] on div "Ваш ID: 3679961" at bounding box center [46, 11] width 53 height 5
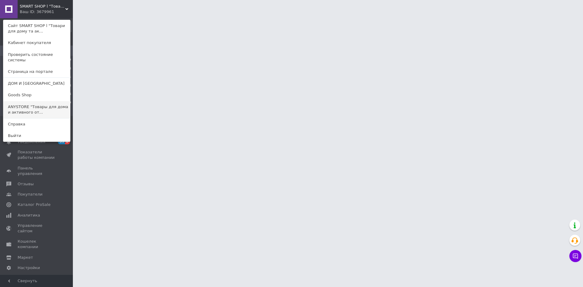
click at [41, 102] on link "ANYSTORE "Товары для дома и активного от..." at bounding box center [36, 109] width 67 height 17
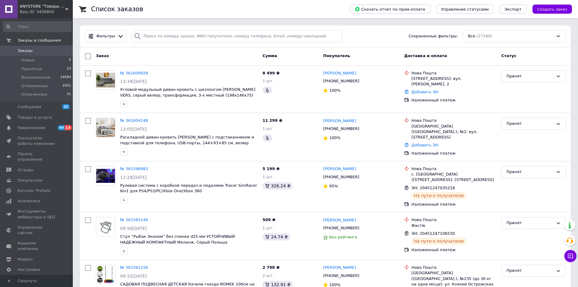
click at [53, 12] on div "Ваш ID: 3456800" at bounding box center [46, 11] width 53 height 5
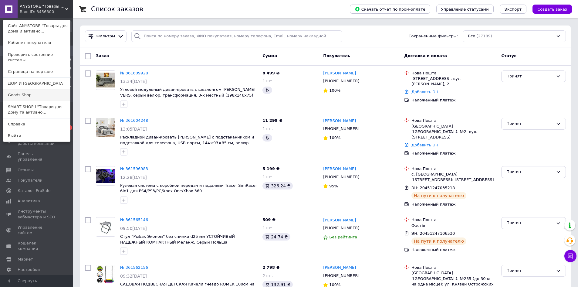
click at [41, 89] on link "Goods Shop" at bounding box center [36, 95] width 67 height 12
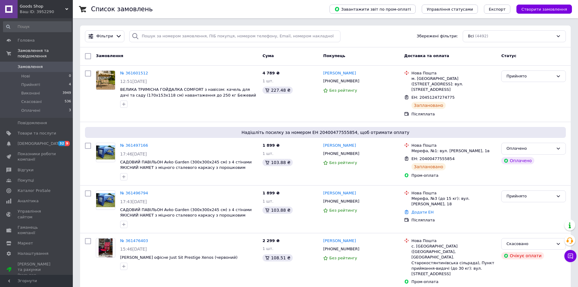
click at [36, 14] on div "Ваш ID: 3952290" at bounding box center [46, 11] width 53 height 5
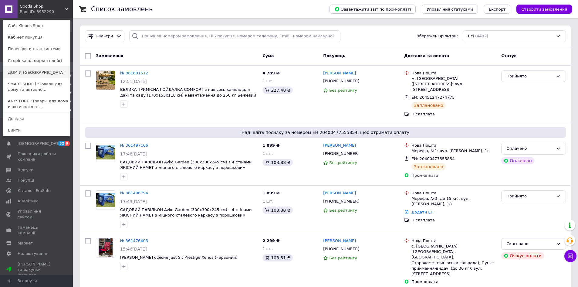
click at [35, 70] on link "ДОМ И [GEOGRAPHIC_DATA]" at bounding box center [36, 73] width 67 height 12
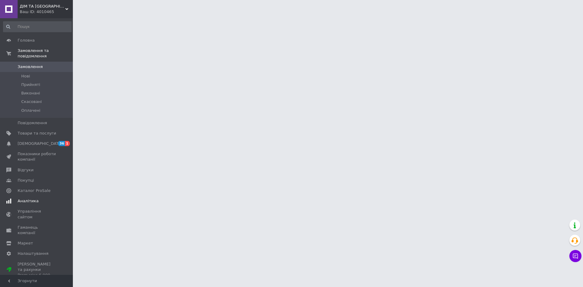
click at [42, 141] on span "[DEMOGRAPHIC_DATA]" at bounding box center [37, 143] width 39 height 5
